Goal: Task Accomplishment & Management: Manage account settings

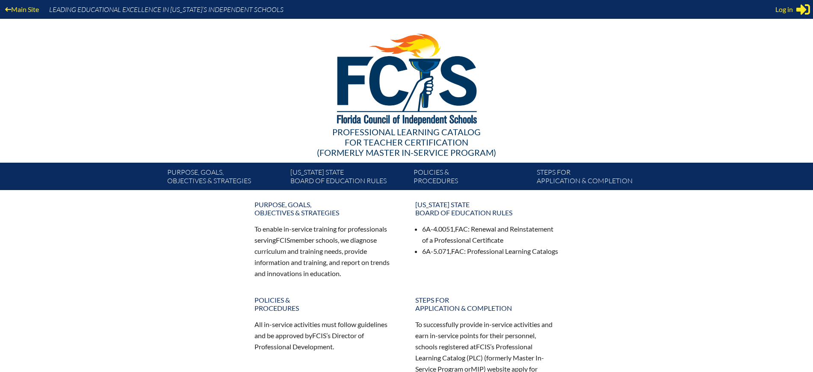
click at [790, 11] on span "Log in" at bounding box center [784, 9] width 18 height 10
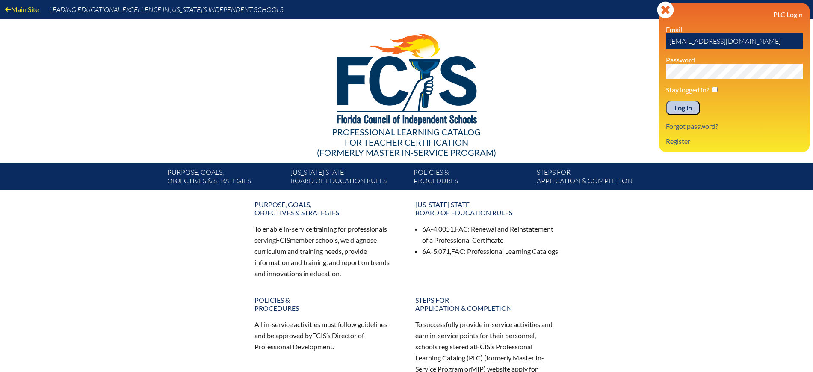
click at [688, 107] on input "Log in" at bounding box center [683, 107] width 34 height 15
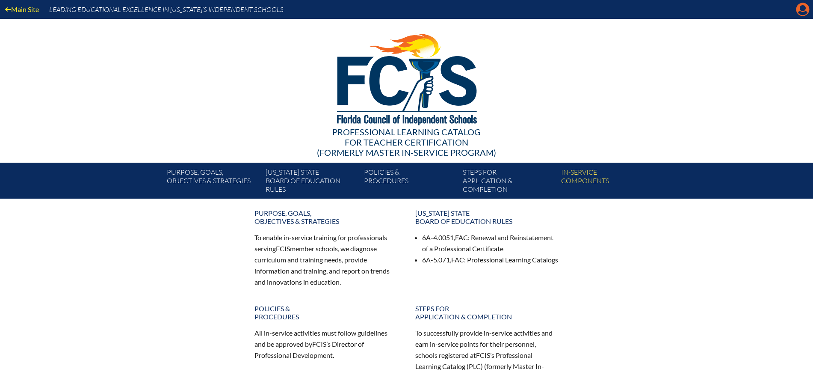
click at [802, 9] on icon "Manage Account" at bounding box center [803, 10] width 14 height 14
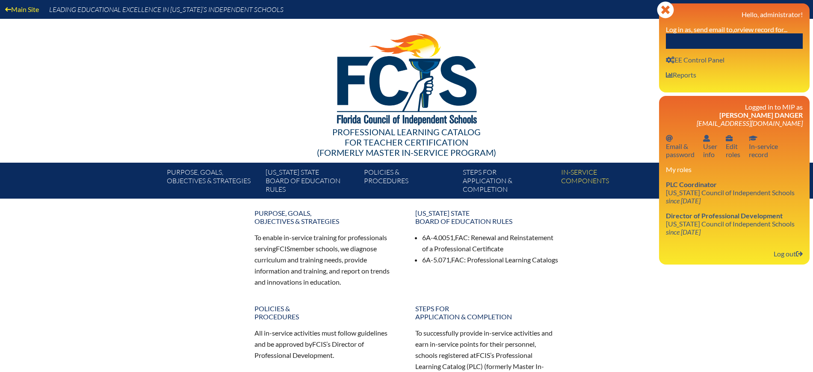
click at [757, 35] on input "text" at bounding box center [734, 40] width 137 height 15
paste input "DICASTRO"
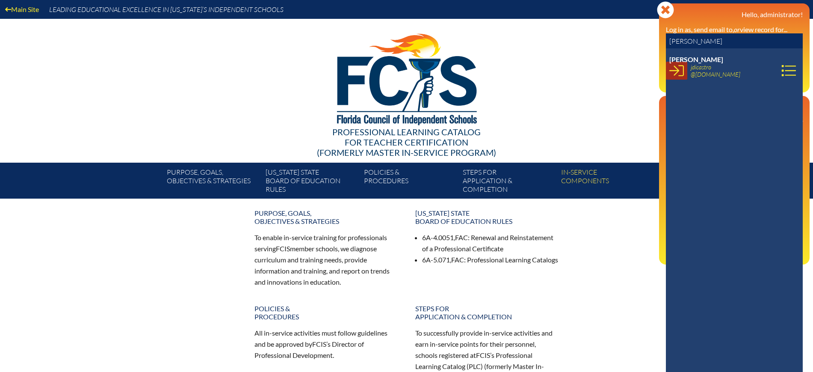
type input "DICASTRO"
click at [679, 71] on icon at bounding box center [676, 70] width 15 height 15
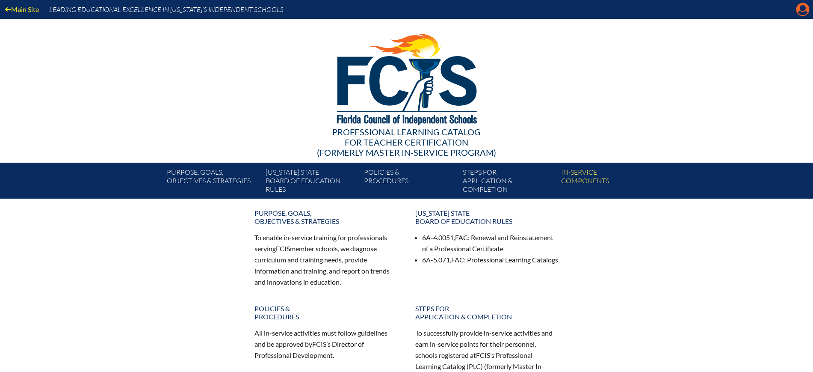
click at [804, 9] on icon "Manage account" at bounding box center [803, 10] width 14 height 14
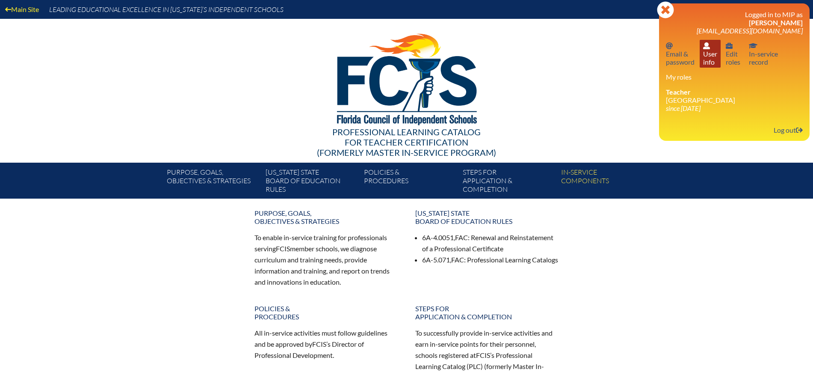
click at [709, 64] on link "User info User info" at bounding box center [710, 54] width 21 height 28
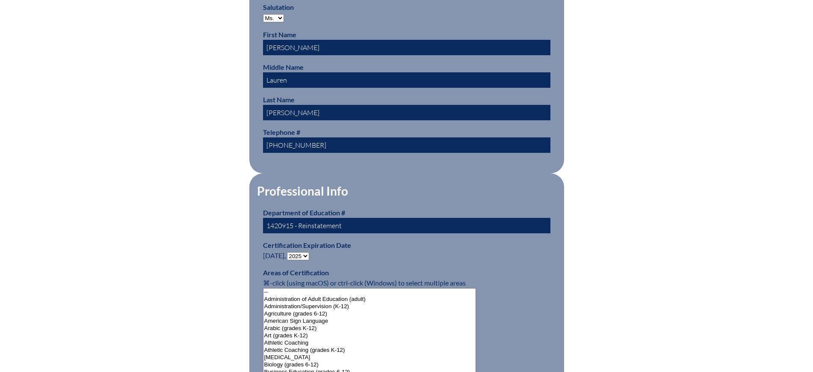
scroll to position [481, 0]
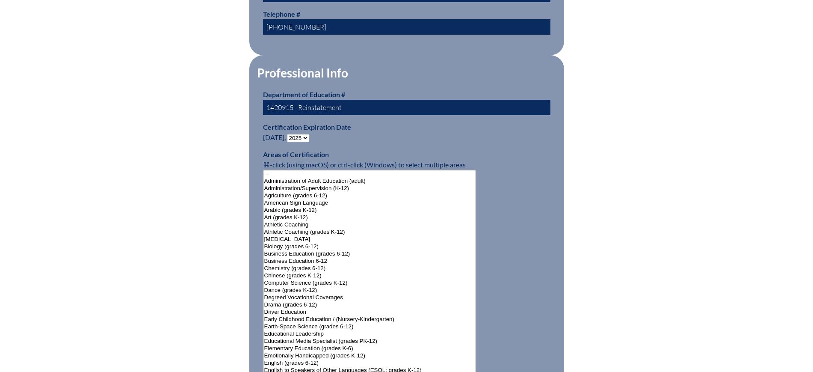
click at [304, 134] on select "- 2031 2030 2029 2028 2027 2026 2025 2024 2023 2022 2021 2020 2019 2018 2017 20…" at bounding box center [298, 138] width 22 height 8
select select "2030"
click at [289, 134] on select "- 2031 2030 2029 2028 2027 2026 2025 2024 2023 2022 2021 2020 2019 2018 2017 20…" at bounding box center [298, 138] width 22 height 8
click at [229, 177] on div "User Info Please enter your name as it appears on your Department of Education …" at bounding box center [406, 314] width 481 height 1139
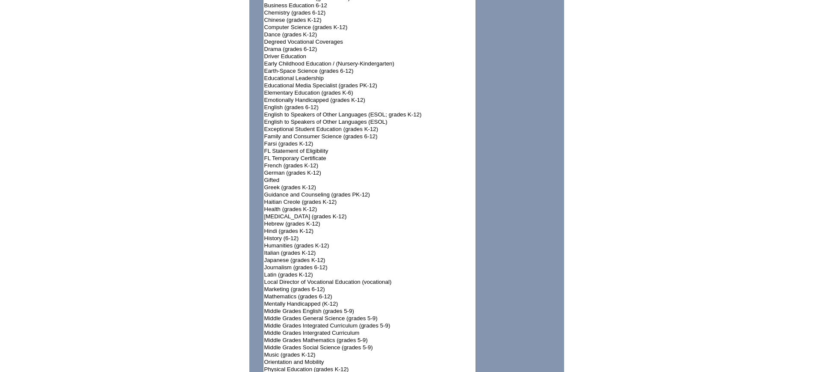
scroll to position [1016, 0]
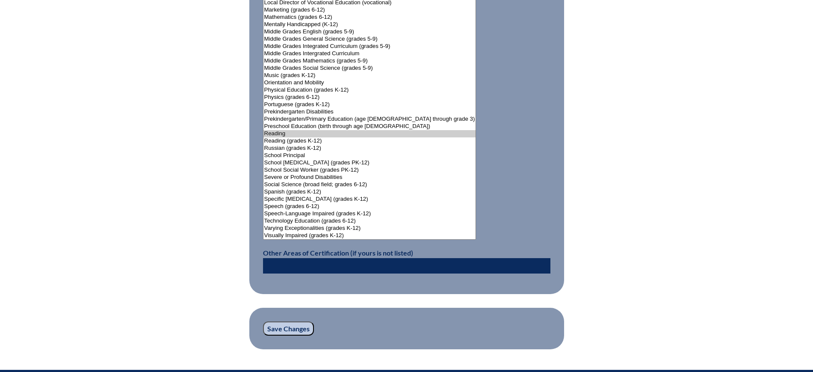
drag, startPoint x: 304, startPoint y: 321, endPoint x: 314, endPoint y: 298, distance: 25.1
click at [306, 321] on input "Save Changes" at bounding box center [288, 328] width 51 height 15
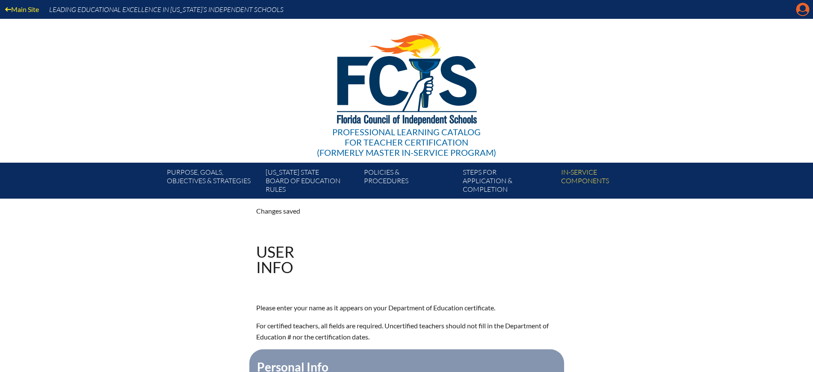
click at [804, 9] on icon "Manage account" at bounding box center [803, 10] width 14 height 14
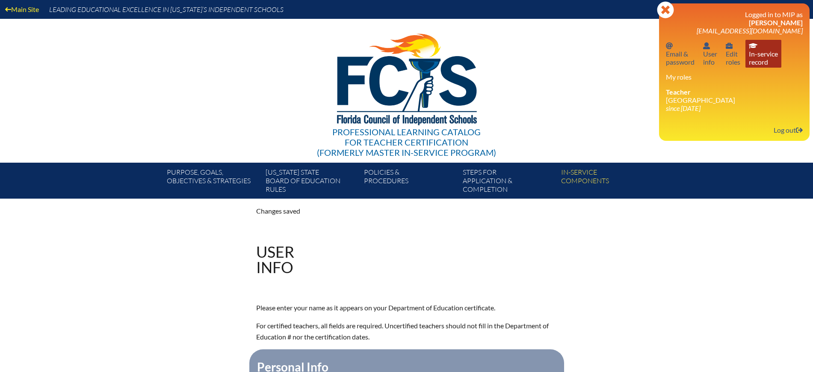
click at [762, 56] on link "In-service record In-service record" at bounding box center [763, 54] width 36 height 28
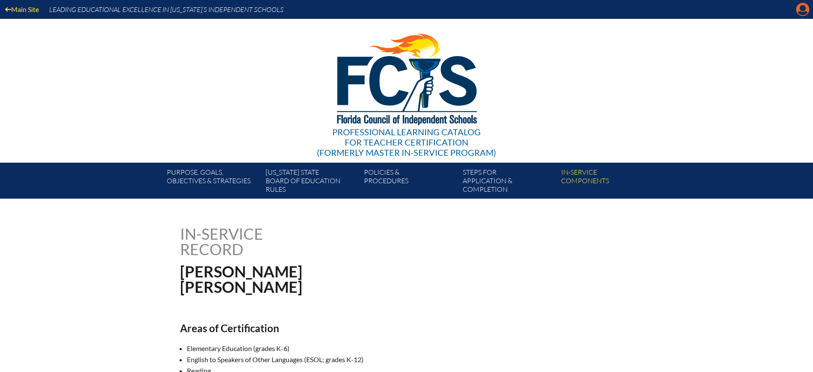
click at [807, 13] on icon at bounding box center [802, 9] width 13 height 13
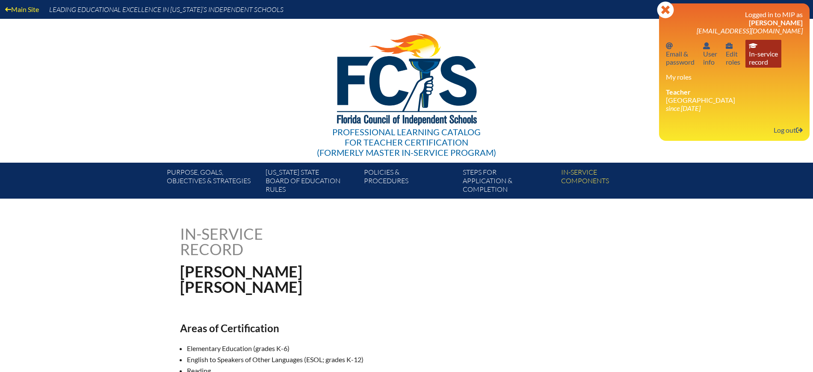
click at [763, 66] on link "In-service record In-service record" at bounding box center [763, 54] width 36 height 28
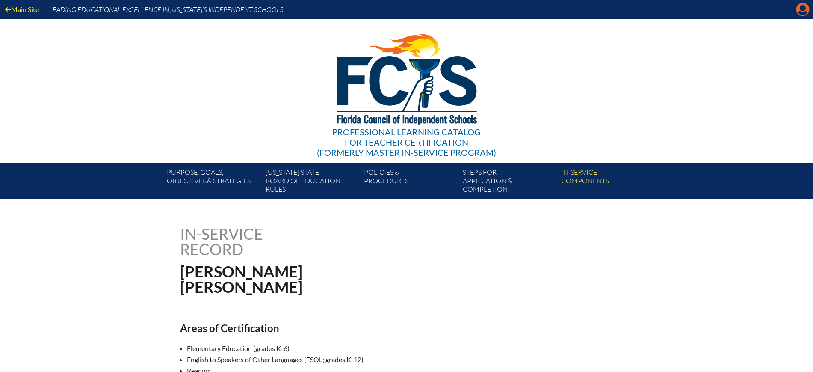
click at [806, 7] on icon at bounding box center [802, 9] width 13 height 13
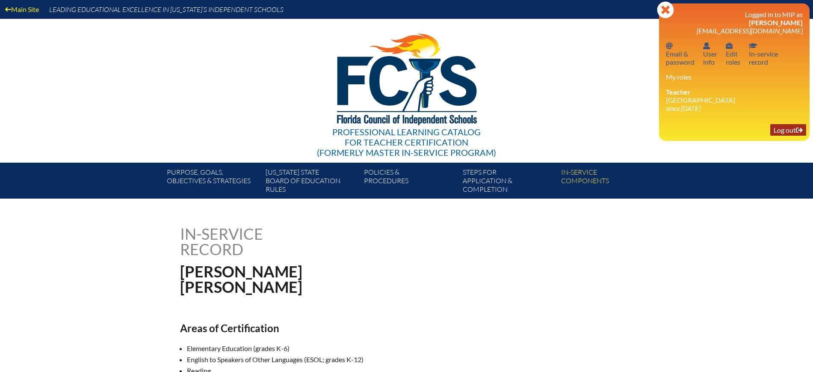
click at [781, 131] on link "Log out Log out" at bounding box center [788, 130] width 36 height 12
